Goal: Check status: Check status

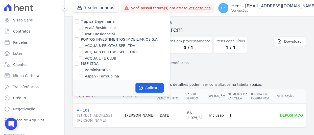
scroll to position [1895, 0]
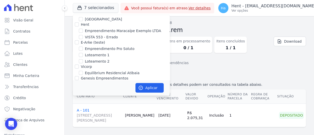
click at [80, 95] on input "[GEOGRAPHIC_DATA] 3" at bounding box center [81, 97] width 4 height 4
checkbox input "true"
click at [142, 86] on icon "button" at bounding box center [140, 87] width 5 height 5
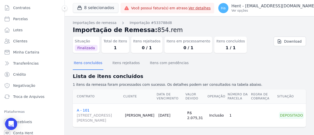
scroll to position [38, 0]
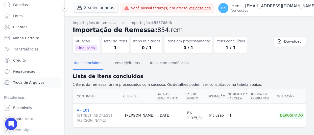
click at [28, 82] on span "Troca de Arquivos" at bounding box center [28, 82] width 31 height 5
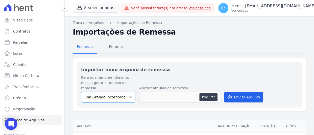
click at [127, 97] on select "Chã Grande Incorporações SPE LTDA Pérola do Tocantins SPE Montenegro Estação No…" at bounding box center [108, 97] width 54 height 11
select select "32642098-8c96-4e3c-b8f4-1f11cd728362"
click at [81, 92] on select "Chã Grande Incorporações SPE LTDA Pérola do Tocantins SPE Montenegro Estação No…" at bounding box center [108, 97] width 54 height 11
click at [207, 97] on button "Procurar" at bounding box center [208, 97] width 18 height 8
type input "20251001221.Ana Paula.txt"
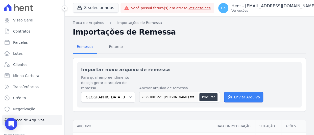
click at [242, 96] on button "Enviar Arquivo" at bounding box center [243, 97] width 39 height 11
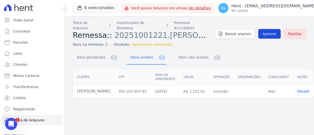
click at [270, 31] on span "Aprovar" at bounding box center [269, 33] width 14 height 5
click at [273, 31] on span "Aprovar" at bounding box center [269, 33] width 14 height 5
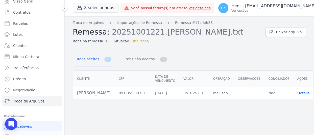
scroll to position [38, 0]
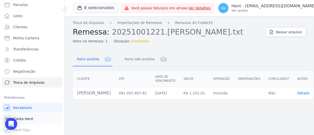
click at [26, 118] on span "Conta Hent" at bounding box center [23, 118] width 20 height 5
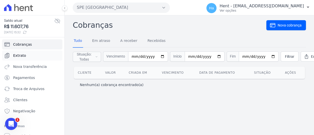
click at [13, 56] on span "Extrato" at bounding box center [19, 55] width 13 height 5
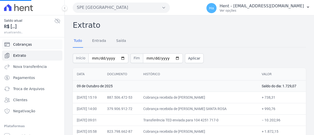
click at [30, 42] on span "Cobranças" at bounding box center [22, 44] width 19 height 5
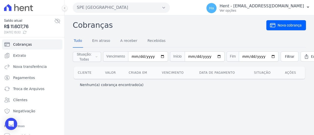
click at [136, 8] on button "SPE [GEOGRAPHIC_DATA]" at bounding box center [121, 8] width 97 height 10
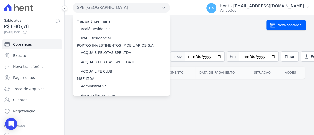
scroll to position [2546, 0]
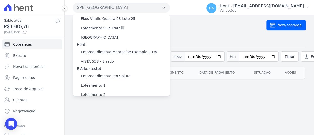
click at [0, 0] on input "[GEOGRAPHIC_DATA] 3" at bounding box center [0, 0] width 0 height 0
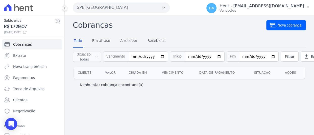
click at [136, 16] on div "Cobranças Nova cobrança Tudo Em atraso A receber Recebidas Situação: Todas Em a…" at bounding box center [189, 75] width 249 height 120
click at [141, 7] on button "SPE [GEOGRAPHIC_DATA]" at bounding box center [121, 8] width 97 height 10
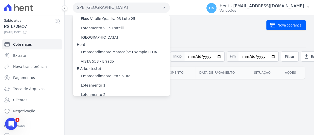
click at [0, 0] on input "[GEOGRAPHIC_DATA] 3" at bounding box center [0, 0] width 0 height 0
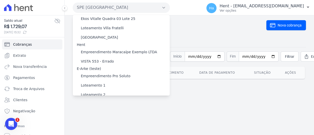
click at [0, 0] on input "[GEOGRAPHIC_DATA] 3" at bounding box center [0, 0] width 0 height 0
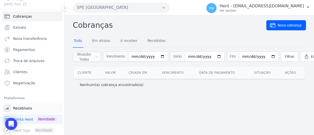
scroll to position [28, 0]
click at [25, 110] on span "Recebíveis" at bounding box center [22, 107] width 19 height 5
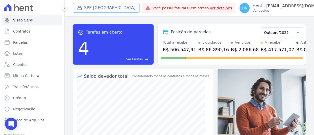
click at [105, 10] on button "SPE [GEOGRAPHIC_DATA]" at bounding box center [106, 8] width 67 height 10
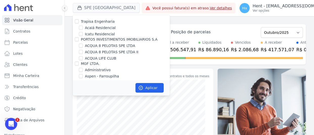
scroll to position [1895, 0]
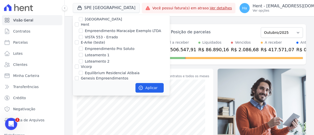
click at [79, 95] on input "[GEOGRAPHIC_DATA] 3" at bounding box center [81, 97] width 4 height 4
checkbox input "true"
click at [151, 86] on button "Aplicar" at bounding box center [149, 88] width 28 height 10
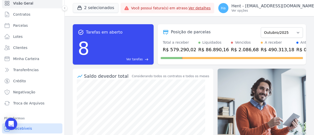
scroll to position [38, 0]
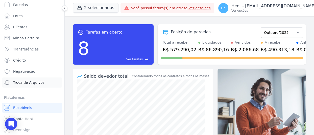
click at [28, 80] on span "Troca de Arquivos" at bounding box center [28, 82] width 31 height 5
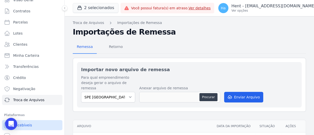
scroll to position [38, 0]
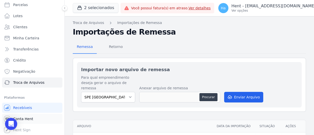
click at [30, 118] on span "Conta Hent" at bounding box center [23, 118] width 20 height 5
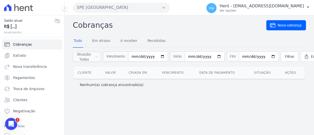
click at [108, 8] on button "SPE [GEOGRAPHIC_DATA]" at bounding box center [121, 8] width 97 height 10
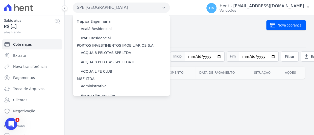
scroll to position [2546, 0]
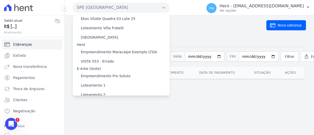
click at [0, 0] on input "[GEOGRAPHIC_DATA] 3" at bounding box center [0, 0] width 0 height 0
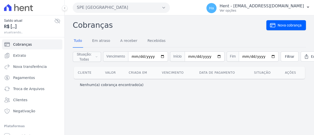
click at [124, 5] on button "SPE [GEOGRAPHIC_DATA]" at bounding box center [121, 8] width 97 height 10
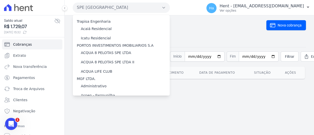
scroll to position [2546, 0]
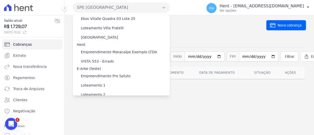
click at [0, 0] on input "[GEOGRAPHIC_DATA] 3" at bounding box center [0, 0] width 0 height 0
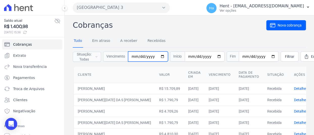
click at [137, 58] on input "date" at bounding box center [148, 56] width 40 height 10
type input "2020-10-20"
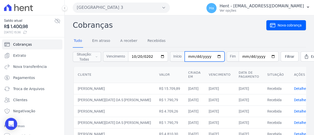
click at [187, 56] on input "date" at bounding box center [204, 56] width 40 height 10
click at [285, 56] on span "Filtrar" at bounding box center [289, 56] width 9 height 5
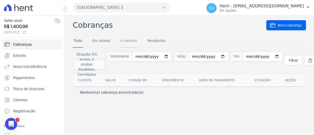
click at [126, 42] on link "A receber" at bounding box center [128, 41] width 19 height 13
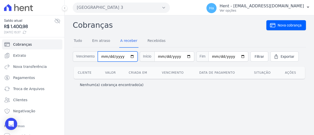
click at [116, 56] on input "[DATE]" at bounding box center [118, 56] width 40 height 10
type input "2025-10-20"
click at [254, 55] on span "Filtrar" at bounding box center [258, 56] width 9 height 5
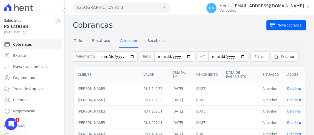
click at [299, 111] on link "Detalhes" at bounding box center [294, 111] width 14 height 4
